Goal: Check status: Check status

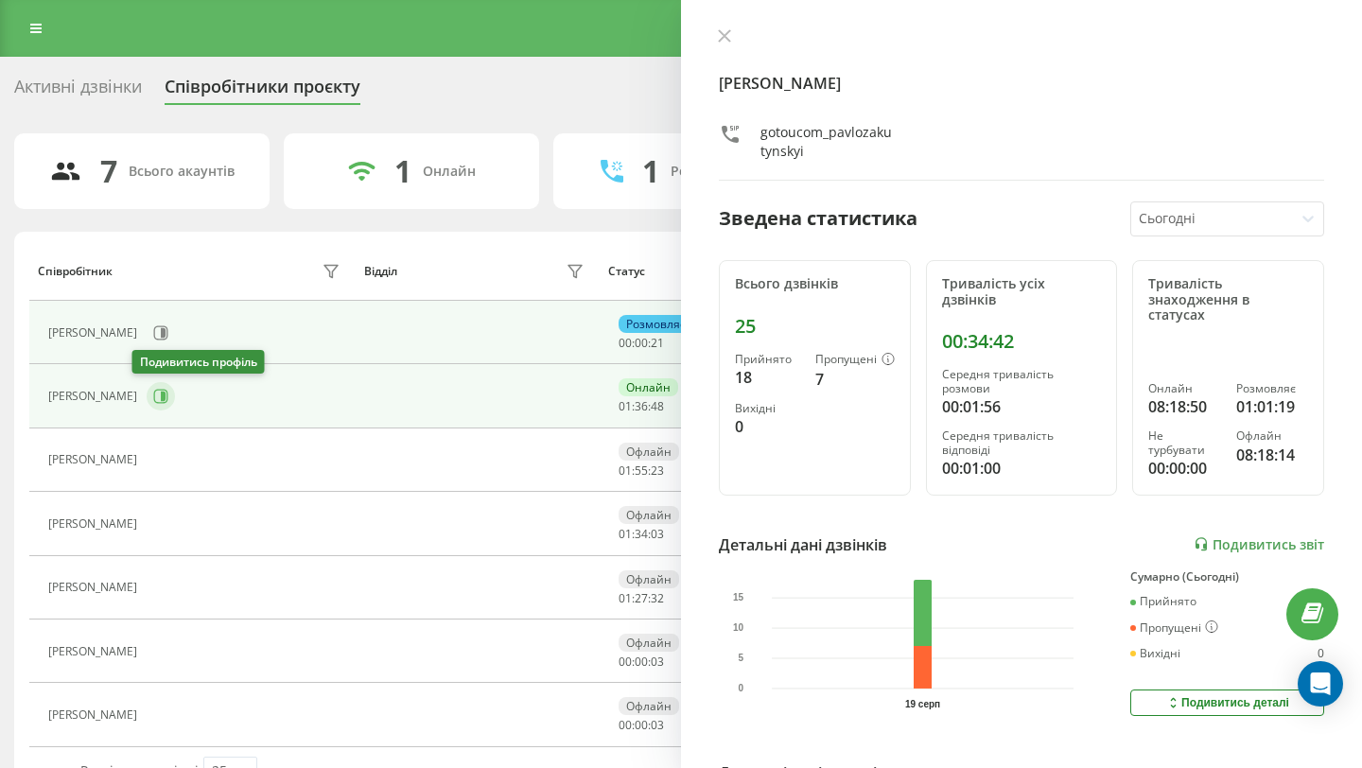
click at [161, 397] on icon at bounding box center [163, 396] width 5 height 9
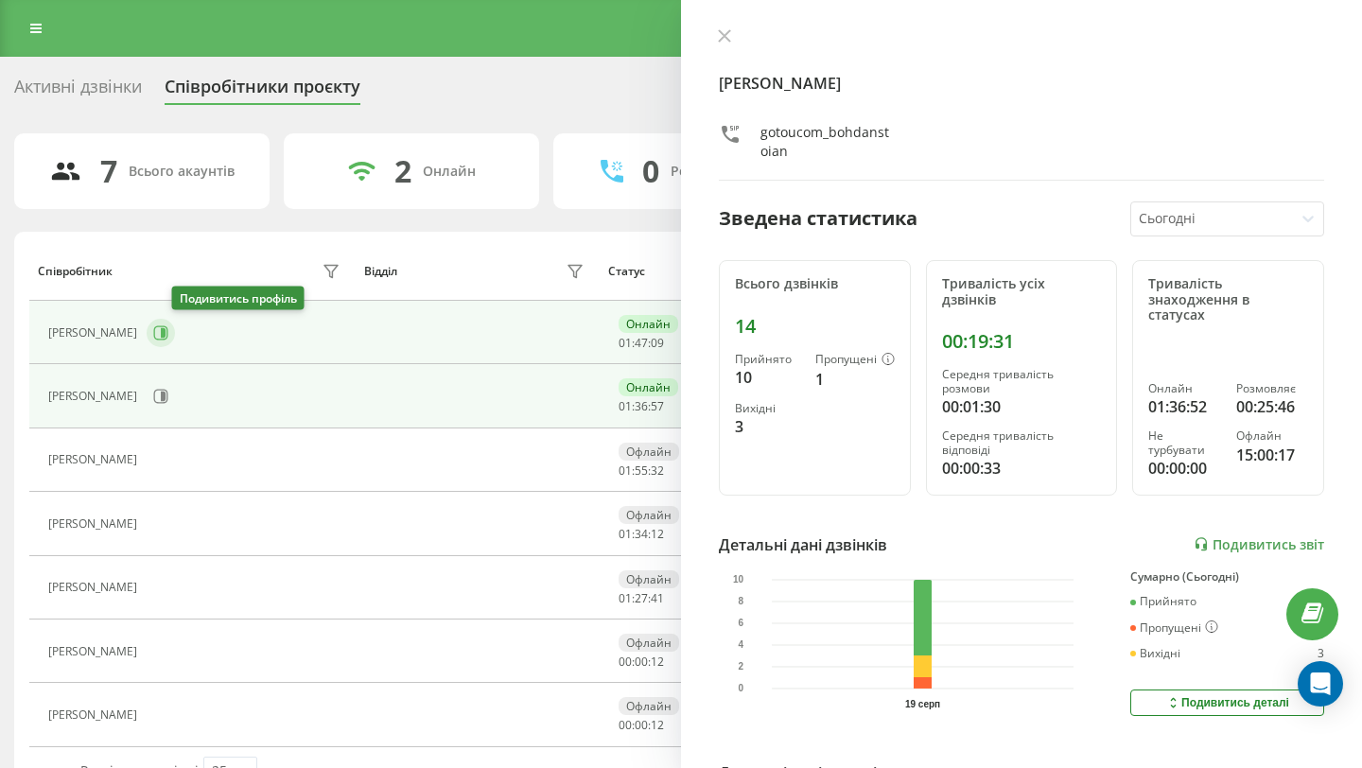
click at [174, 327] on button at bounding box center [161, 333] width 28 height 28
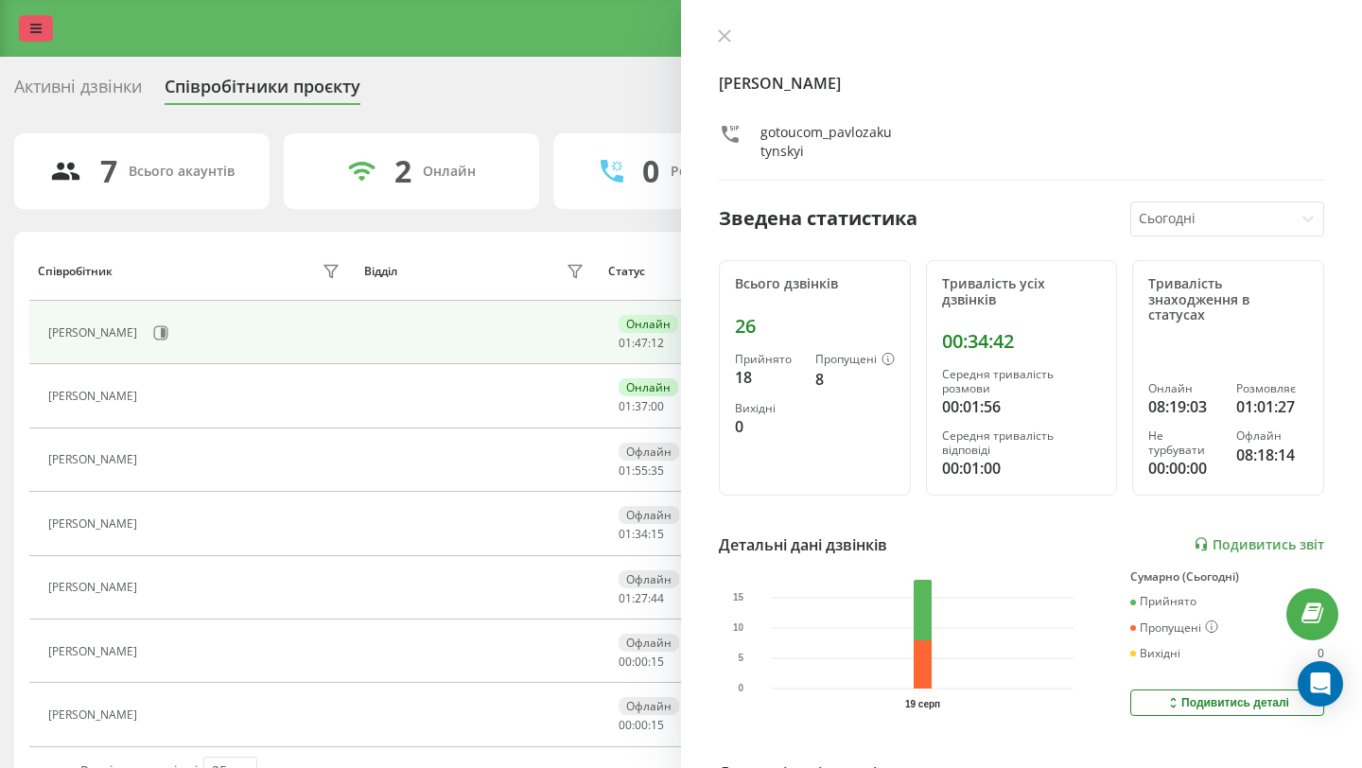
click at [25, 39] on link at bounding box center [36, 28] width 34 height 26
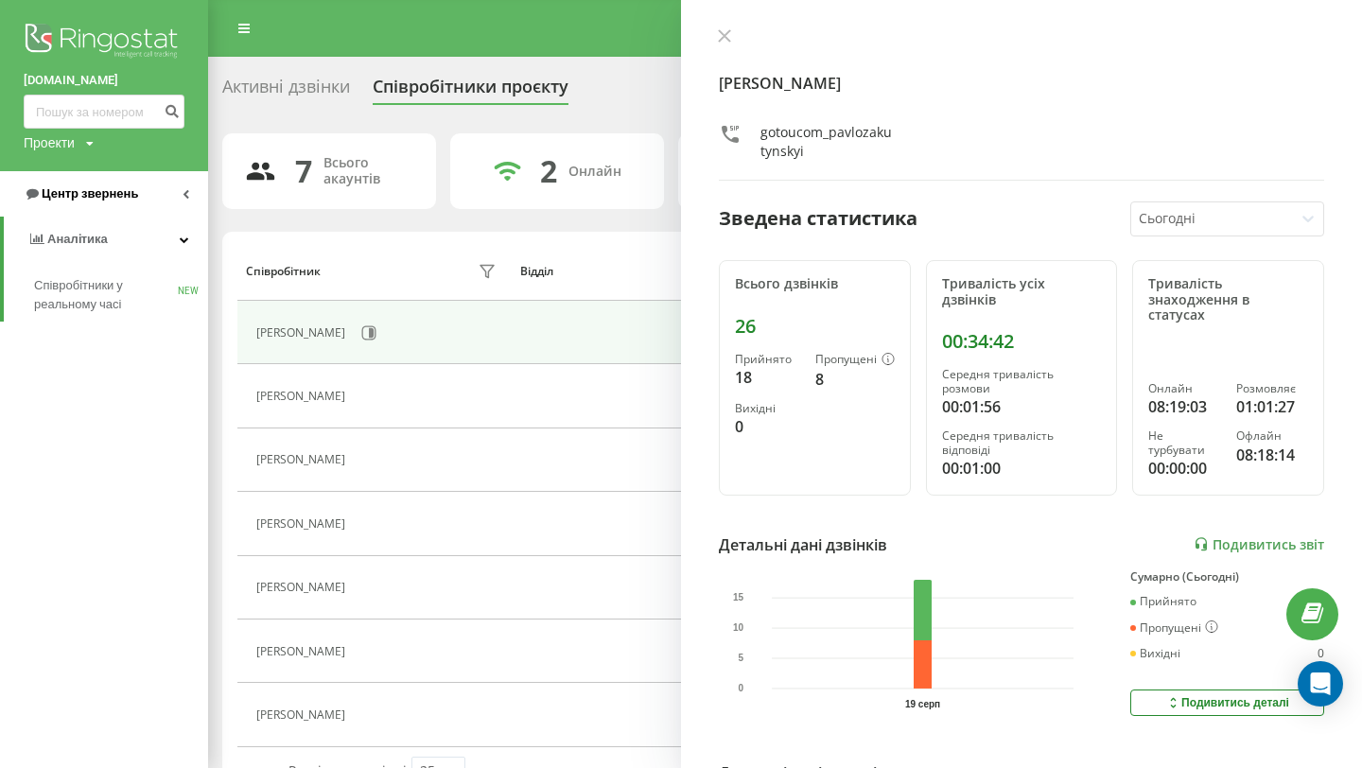
click at [98, 192] on span "Центр звернень" at bounding box center [90, 193] width 96 height 14
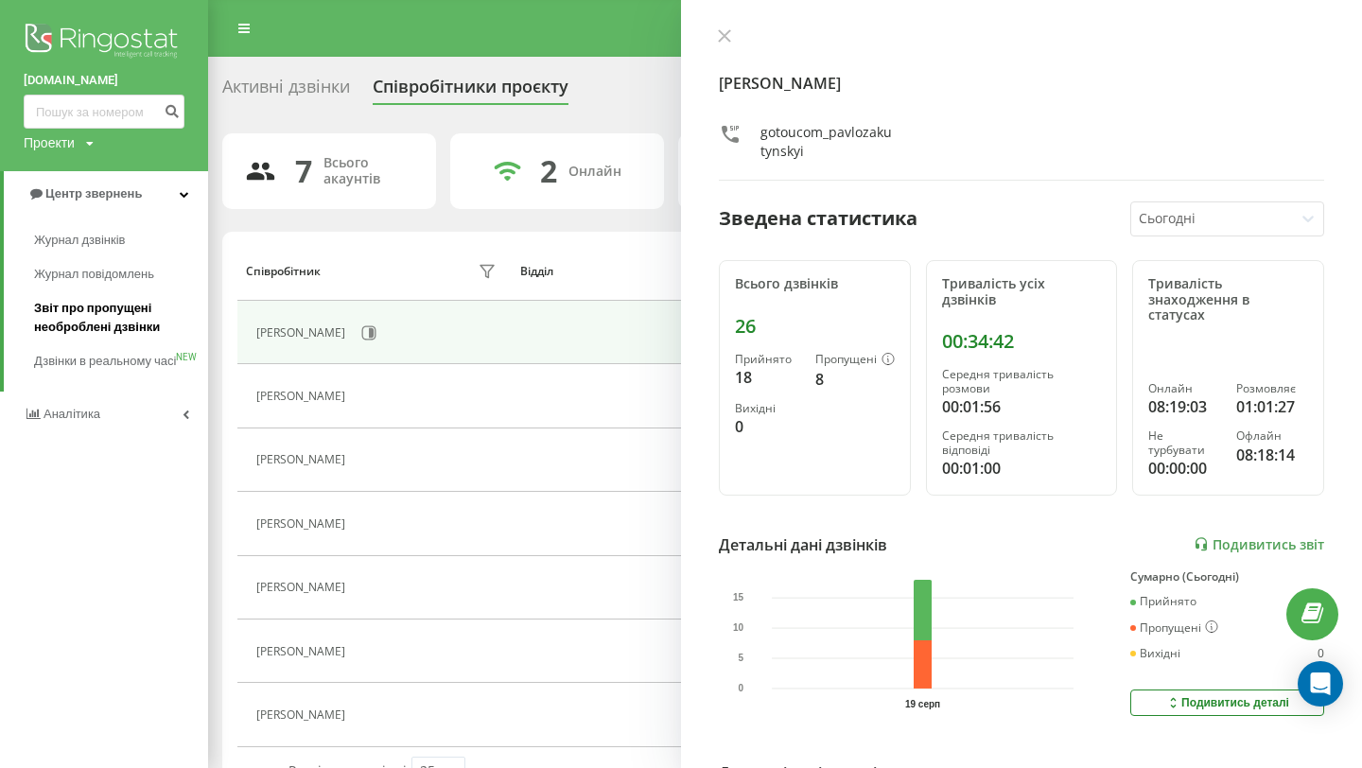
click at [117, 310] on span "Звіт про пропущені необроблені дзвінки" at bounding box center [116, 318] width 165 height 38
